Goal: Find specific page/section: Find specific page/section

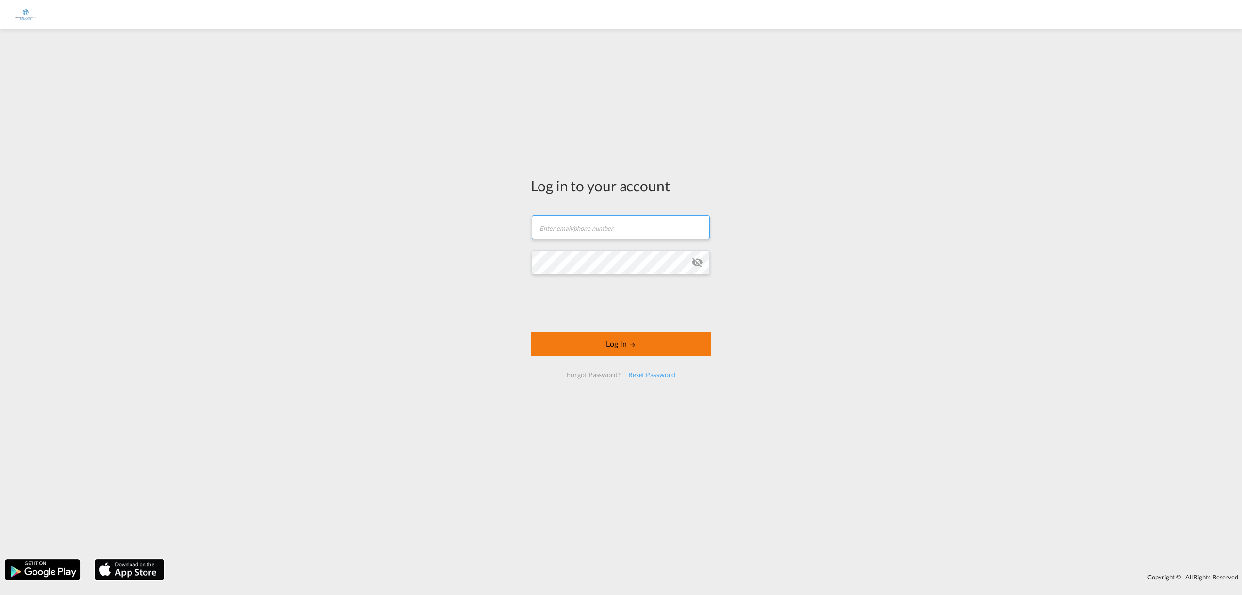
type input "[EMAIL_ADDRESS][DOMAIN_NAME]"
click at [627, 341] on button "Log In" at bounding box center [621, 343] width 181 height 24
